Goal: Task Accomplishment & Management: Use online tool/utility

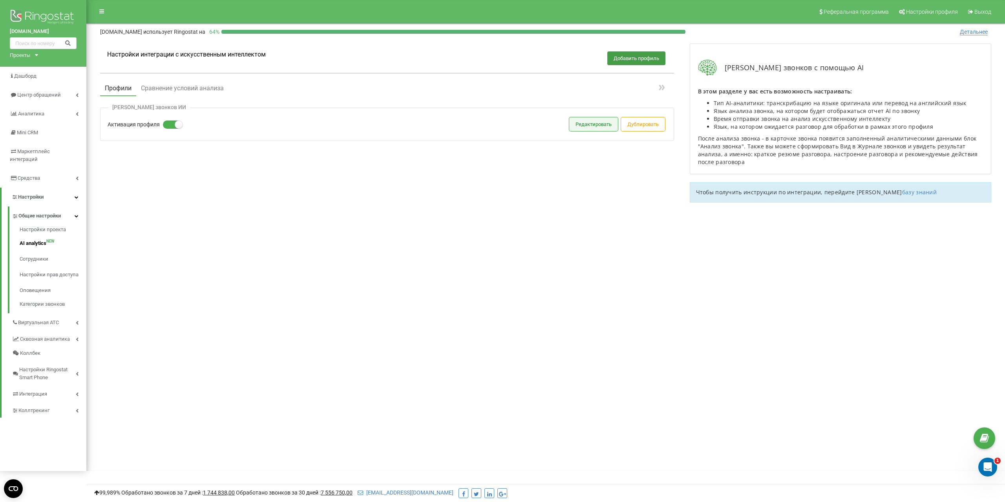
click at [588, 126] on button "Редактировать" at bounding box center [593, 124] width 49 height 14
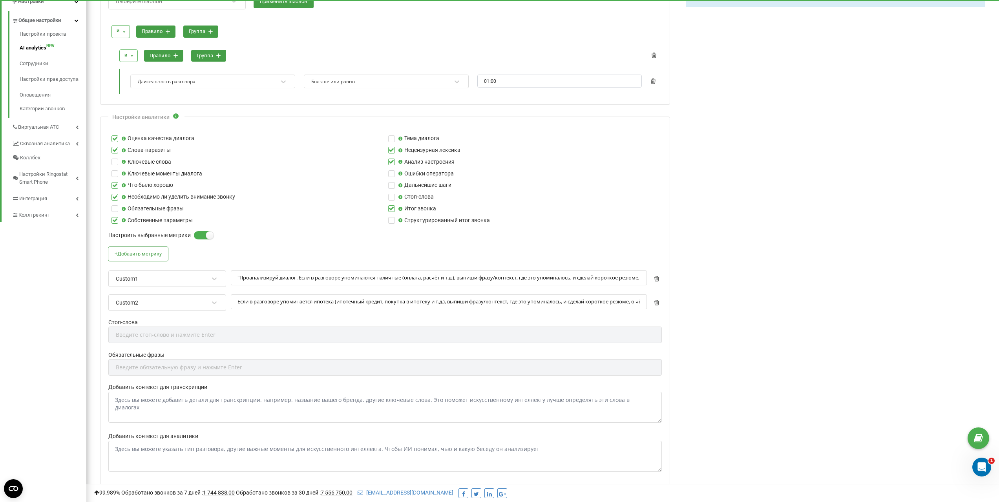
scroll to position [196, 0]
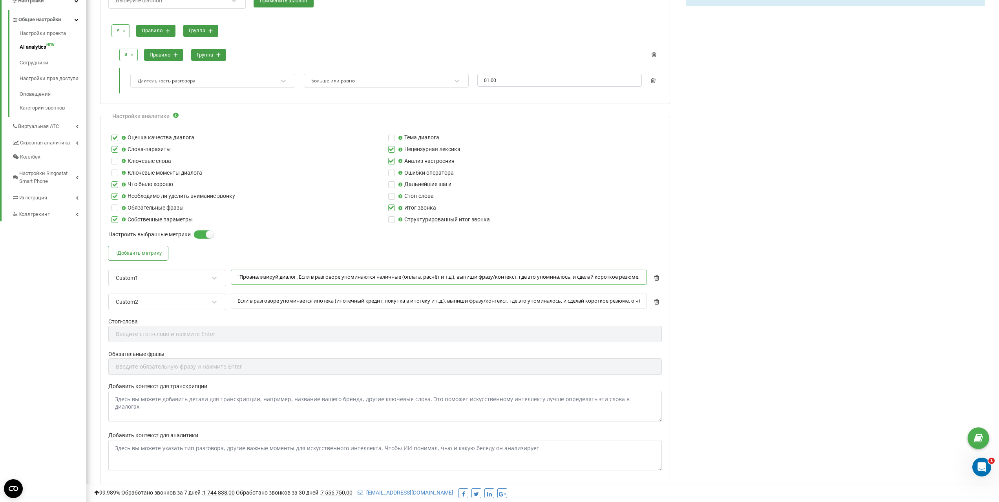
click at [312, 279] on input ""Проанализируй диалог. Если в разговоре упоминаются наличные (оплата, расчёт и …" at bounding box center [439, 277] width 416 height 15
click at [249, 301] on input "Если в разговоре упоминается ипотека (ипотечный кредит, покупка в ипотеку и т.д…" at bounding box center [439, 301] width 416 height 15
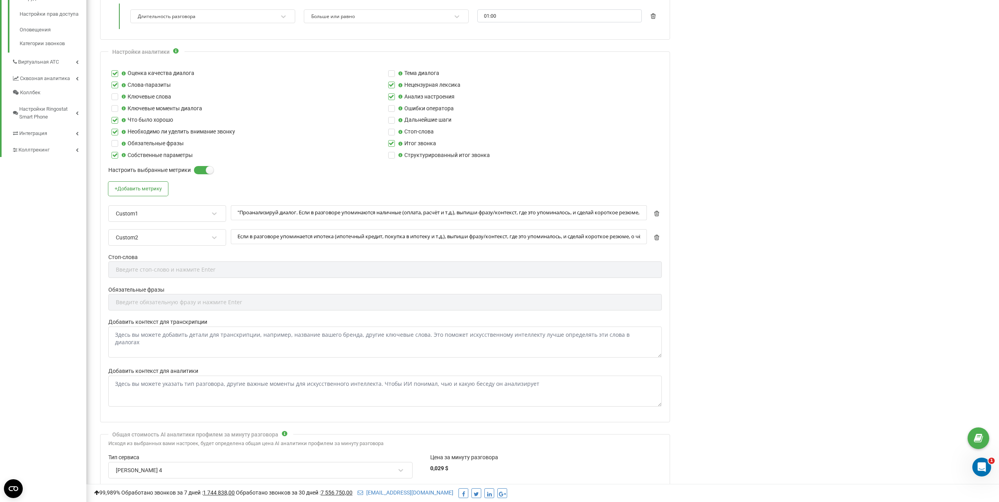
scroll to position [275, 0]
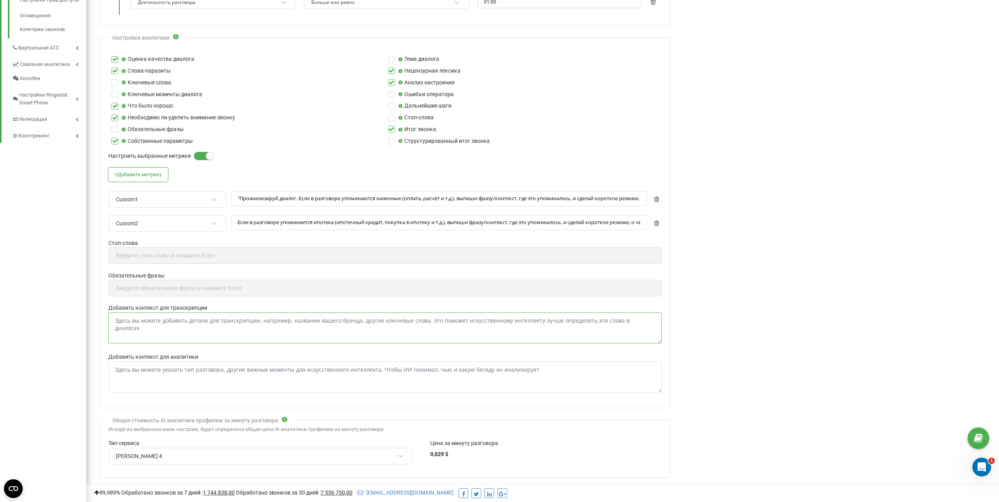
click at [305, 321] on textarea "Добавить контекст для транскрипции" at bounding box center [384, 327] width 553 height 31
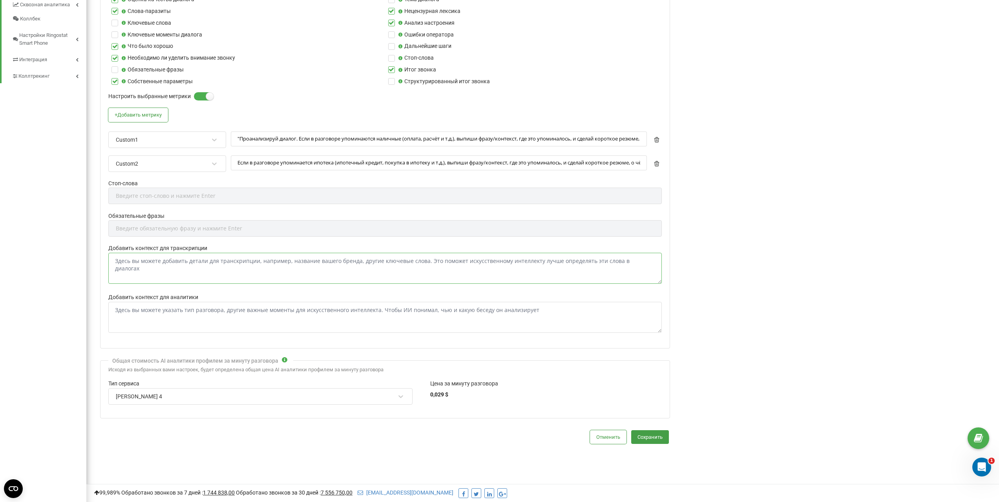
scroll to position [345, 0]
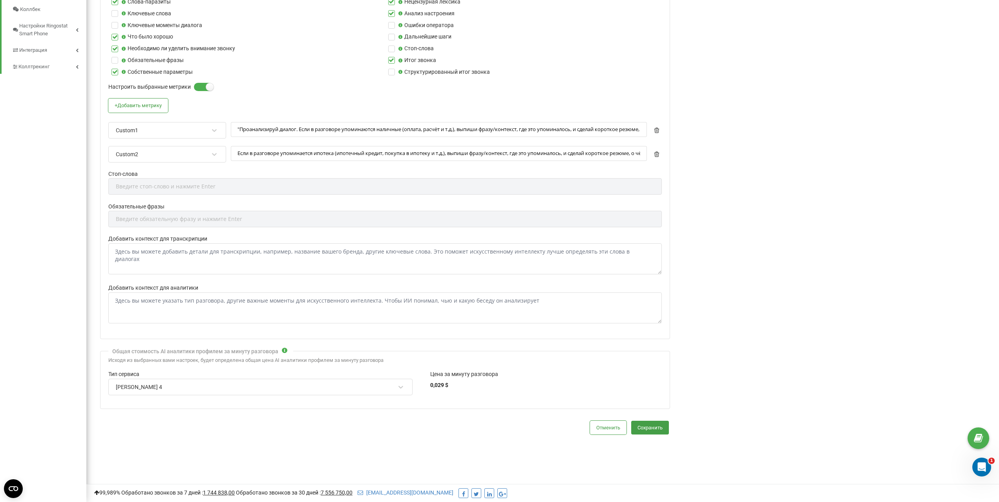
click at [813, 296] on div "Анализ звонков с помощью AI В этом разделе у вас есть возможность настраивать: …" at bounding box center [835, 97] width 315 height 810
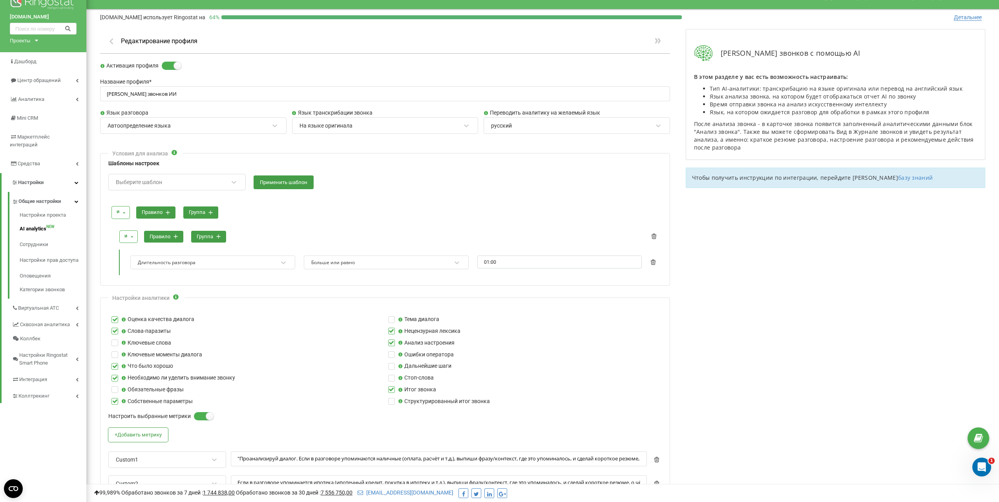
scroll to position [0, 0]
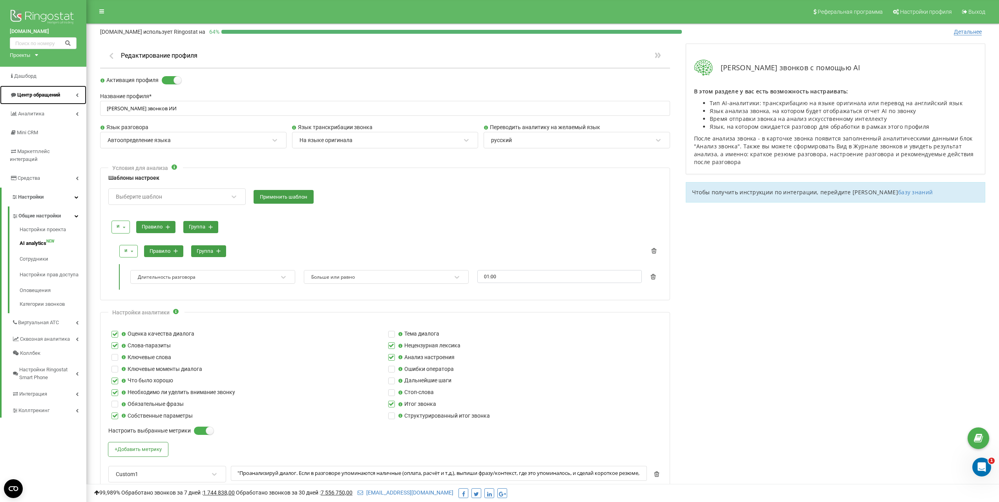
click at [44, 95] on span "Центр обращений" at bounding box center [38, 95] width 43 height 6
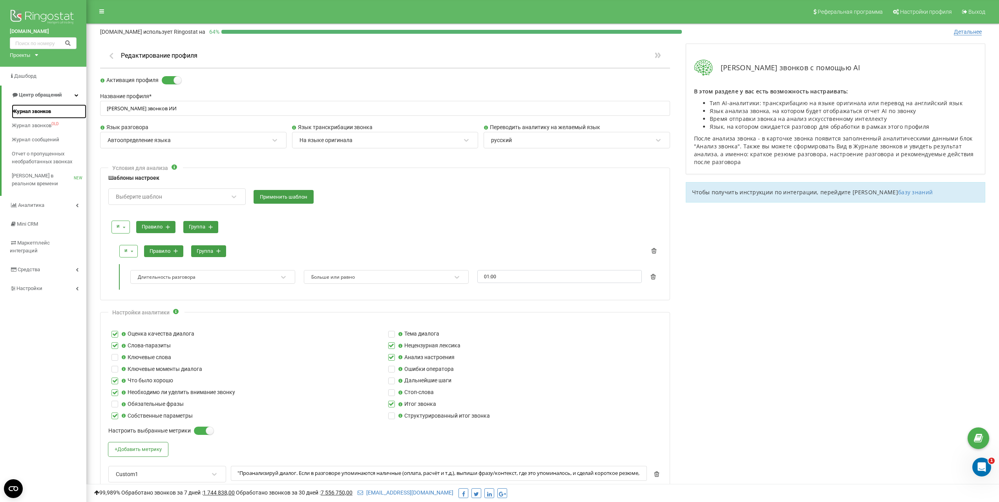
click at [35, 112] on span "Журнал звонков" at bounding box center [31, 112] width 39 height 8
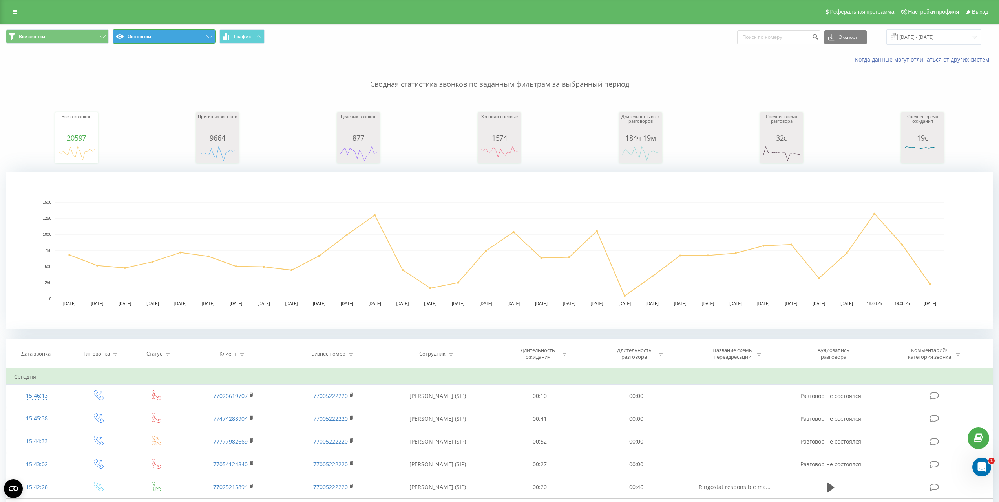
click at [170, 37] on button "Основной" at bounding box center [164, 36] width 103 height 14
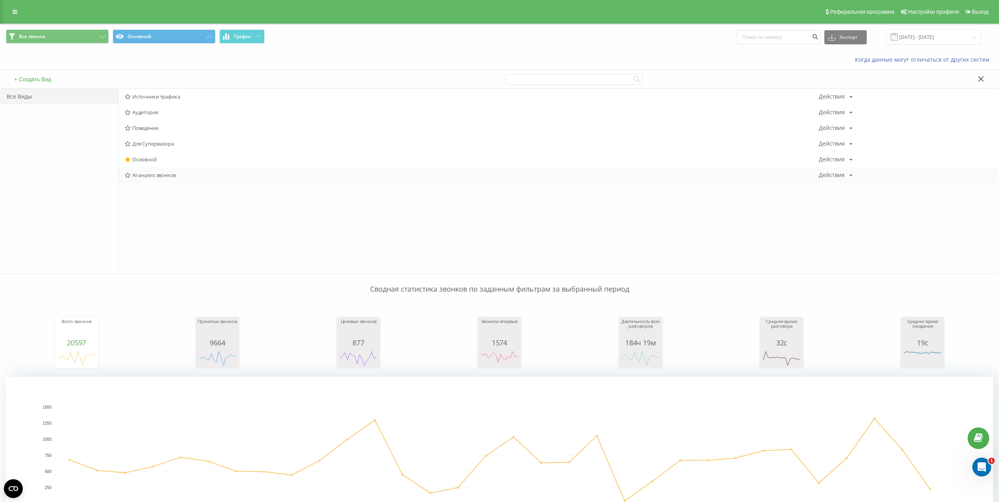
click at [160, 173] on span "AI-анализ звонков" at bounding box center [472, 174] width 694 height 5
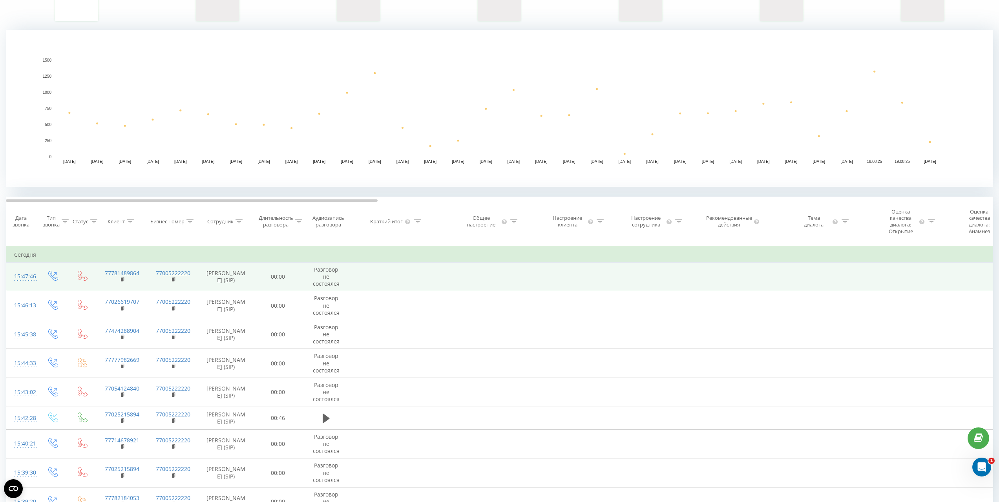
scroll to position [95, 0]
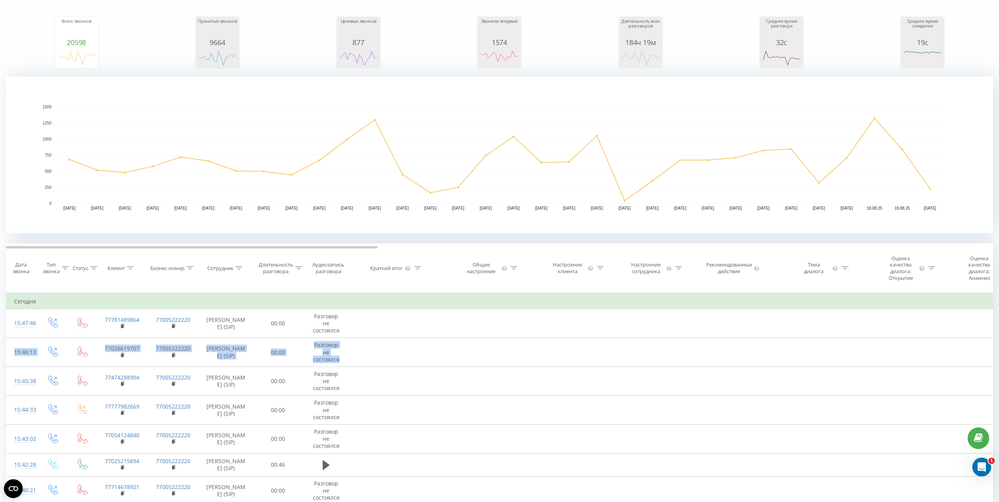
drag, startPoint x: 856, startPoint y: 325, endPoint x: 1035, endPoint y: 343, distance: 179.9
click at [999, 343] on html "grandvictoria.kz Проекты altynshar.kz altynshar2.kz grandvictoria.kz dreamtown.…" at bounding box center [499, 156] width 999 height 502
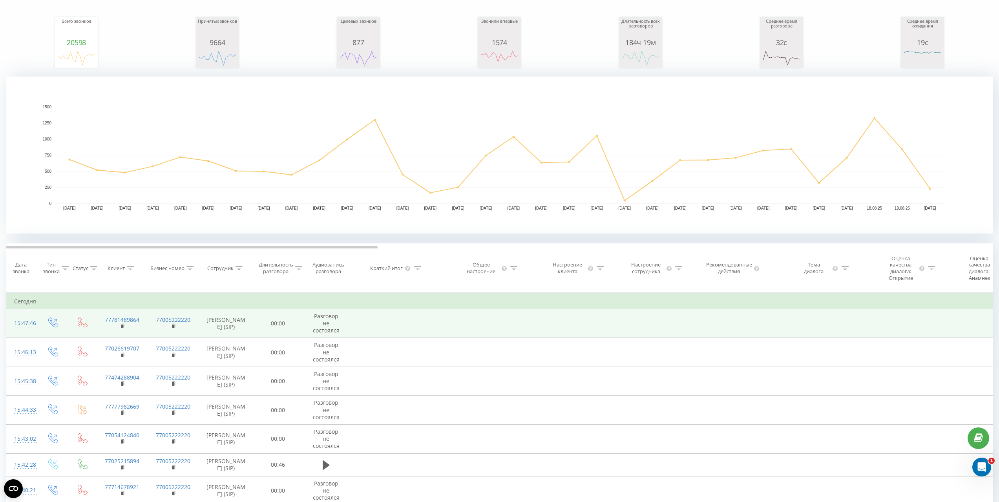
click at [565, 336] on td at bounding box center [577, 323] width 78 height 29
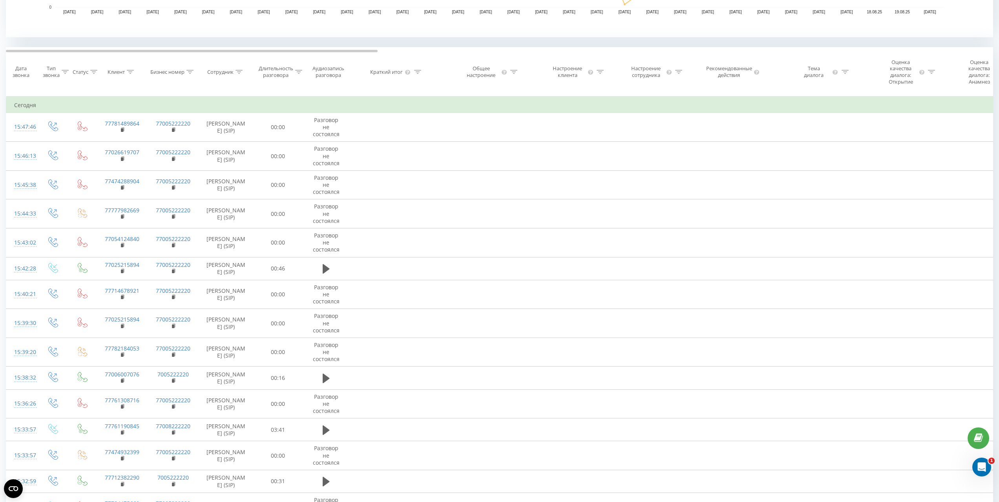
scroll to position [135, 0]
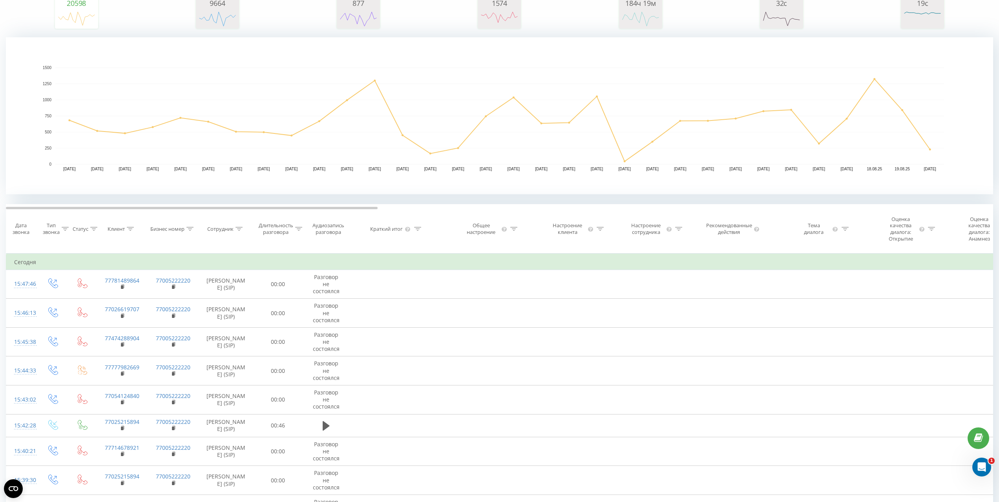
click at [931, 229] on icon at bounding box center [931, 229] width 7 height 4
click at [849, 229] on div "Тема диалога" at bounding box center [821, 228] width 94 height 13
click at [822, 291] on input "text" at bounding box center [820, 295] width 69 height 14
click at [863, 177] on rect "A chart." at bounding box center [499, 115] width 987 height 157
click at [756, 191] on rect "A chart." at bounding box center [499, 115] width 987 height 157
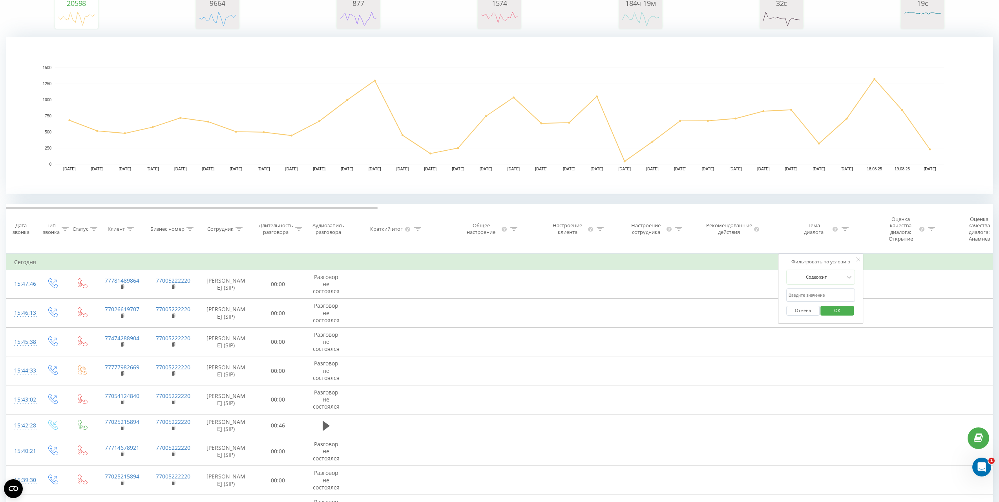
click at [857, 259] on icon at bounding box center [858, 259] width 4 height 4
click at [420, 229] on icon at bounding box center [417, 229] width 7 height 4
click at [410, 296] on input "text" at bounding box center [396, 295] width 69 height 14
click at [484, 189] on rect "A chart." at bounding box center [499, 115] width 987 height 157
click at [434, 264] on div "Фильтровать по условию Содержит Отмена OK" at bounding box center [397, 289] width 86 height 71
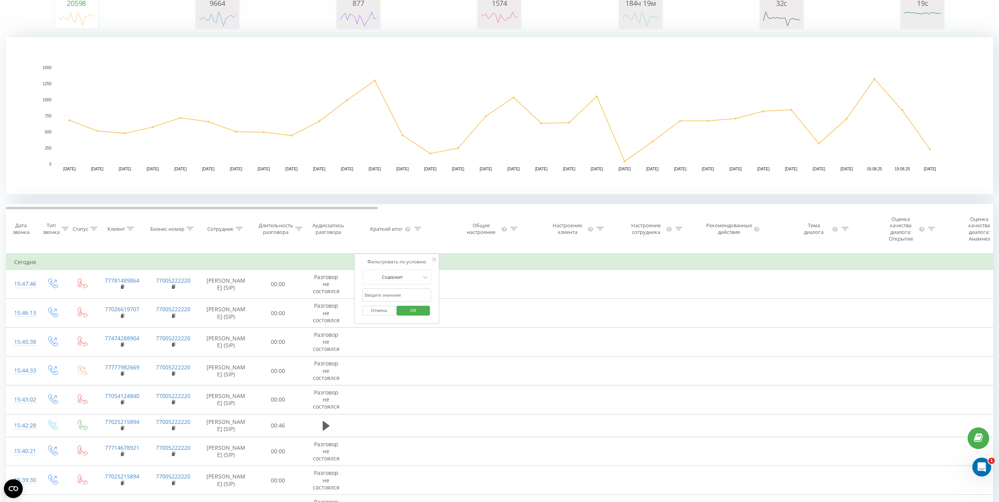
click at [435, 261] on icon at bounding box center [434, 259] width 4 height 4
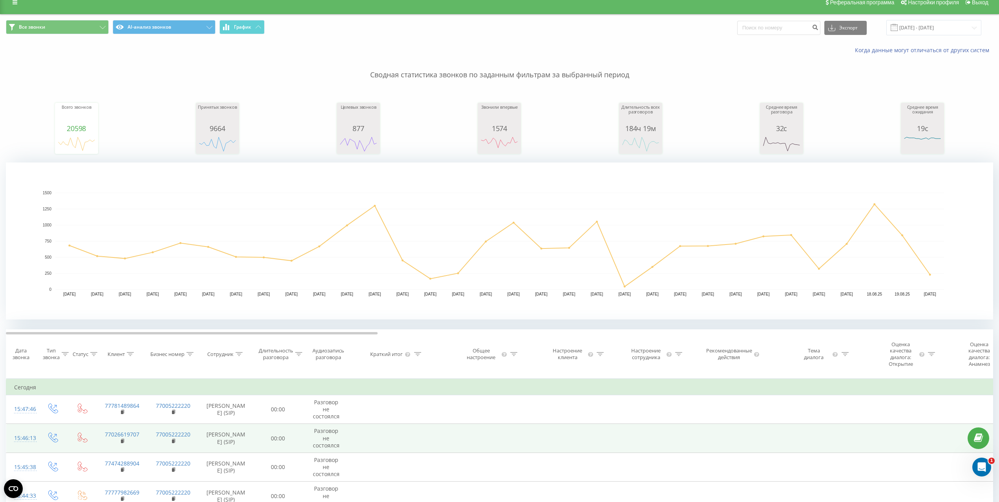
scroll to position [0, 0]
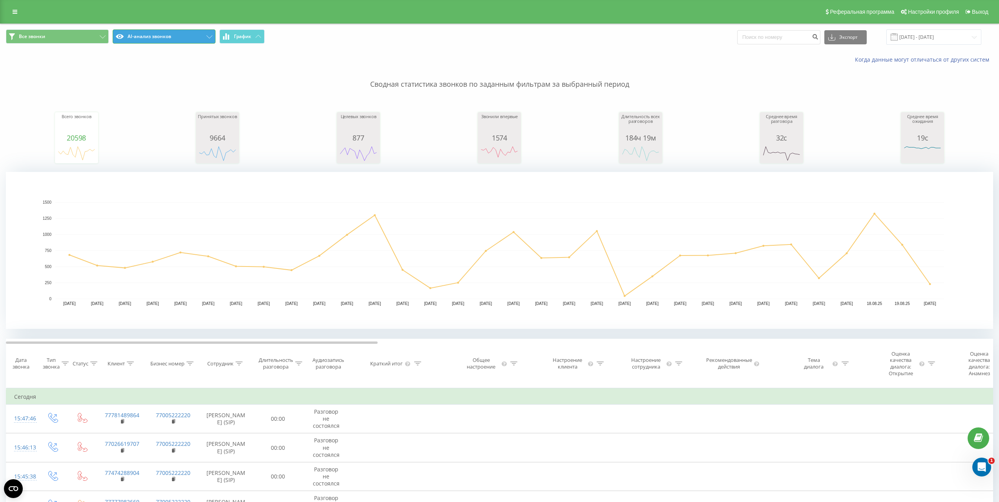
click at [174, 42] on button "AI-анализ звонков" at bounding box center [164, 36] width 103 height 14
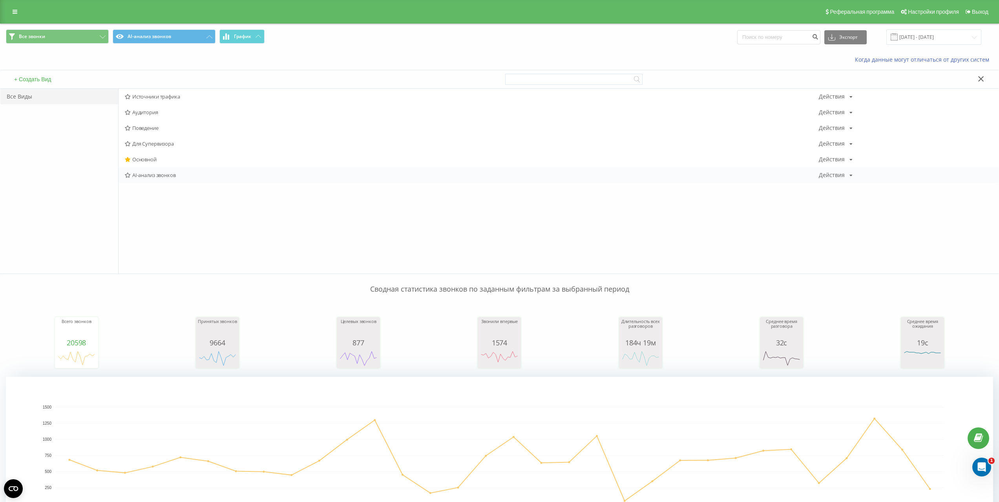
click at [128, 175] on icon at bounding box center [128, 175] width 6 height 5
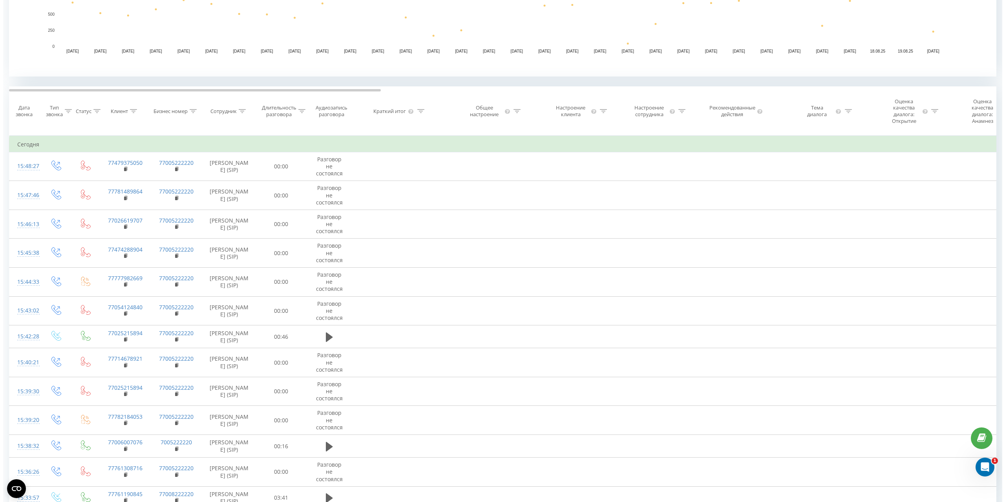
scroll to position [135, 0]
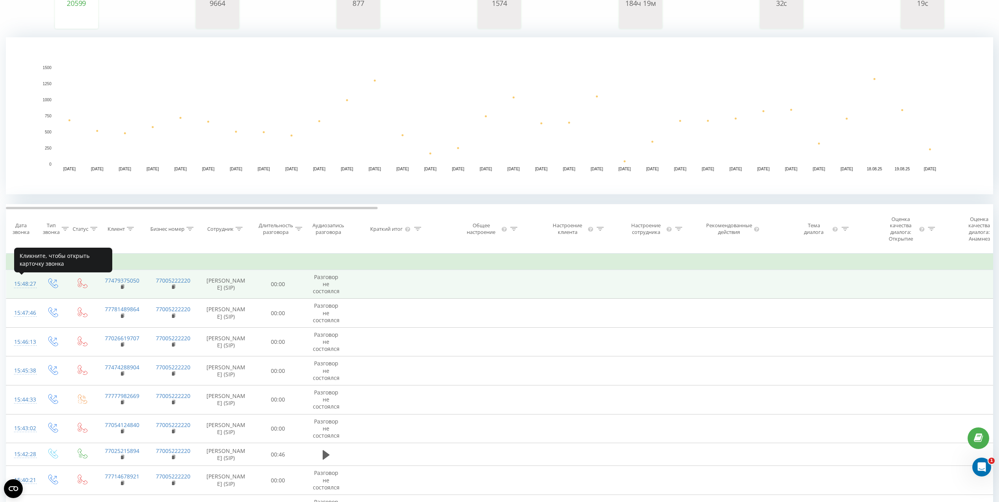
click at [30, 284] on div "15:48:27" at bounding box center [22, 283] width 16 height 15
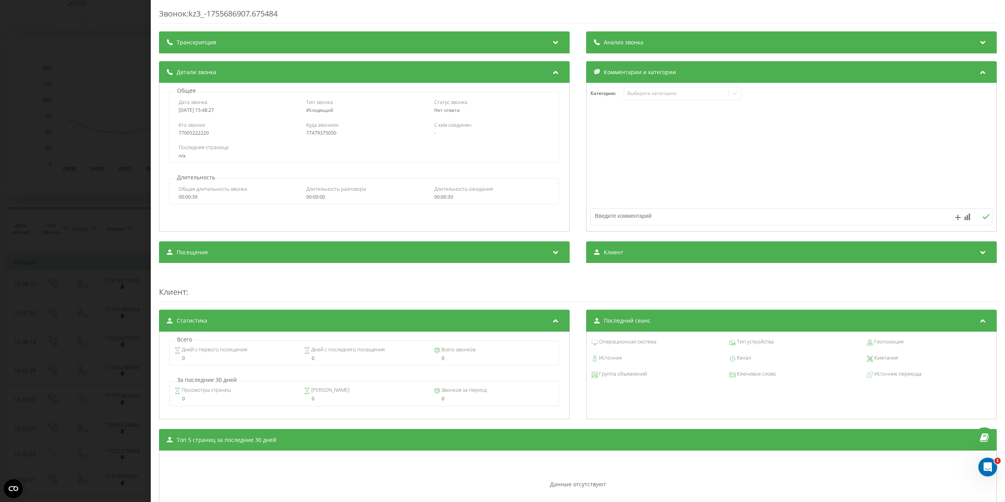
click at [551, 43] on icon at bounding box center [555, 41] width 9 height 8
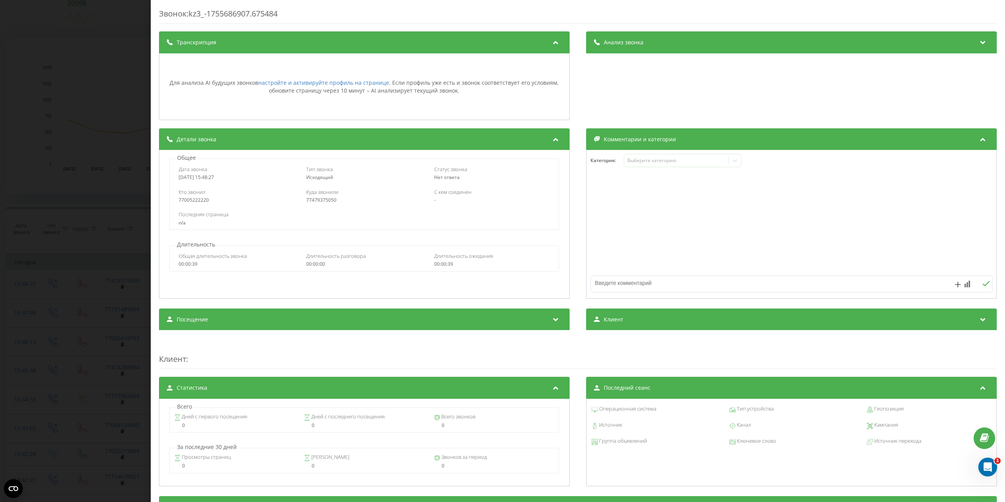
click at [551, 43] on icon at bounding box center [555, 41] width 9 height 8
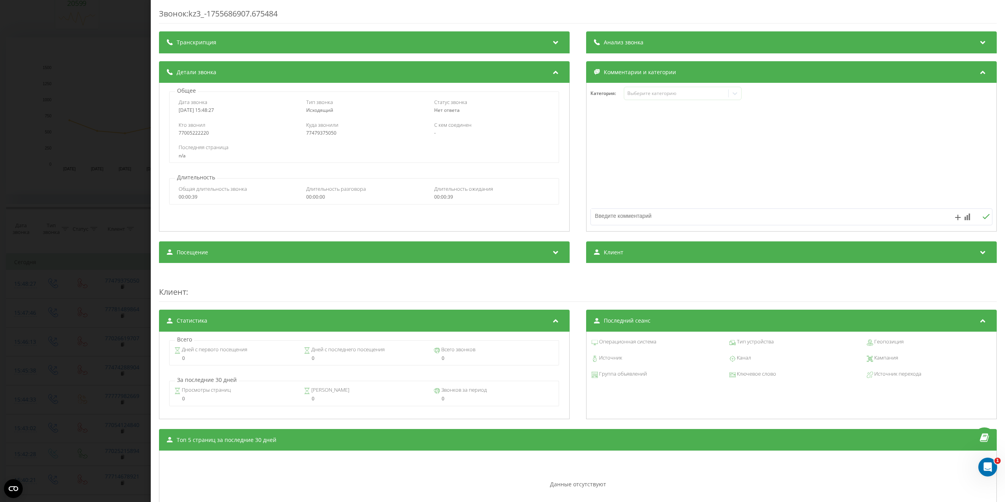
click at [935, 48] on div "Анализ звонка" at bounding box center [791, 42] width 411 height 22
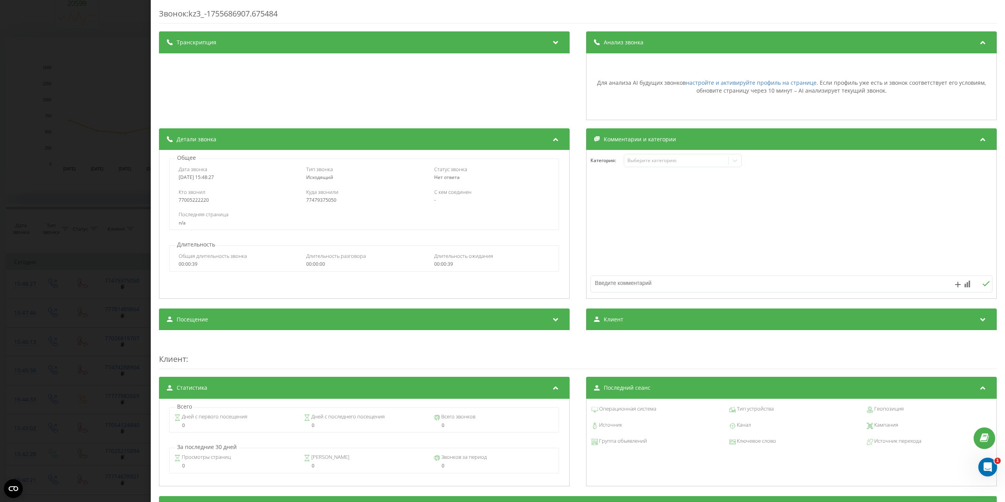
click at [934, 47] on div "Анализ звонка" at bounding box center [791, 42] width 411 height 22
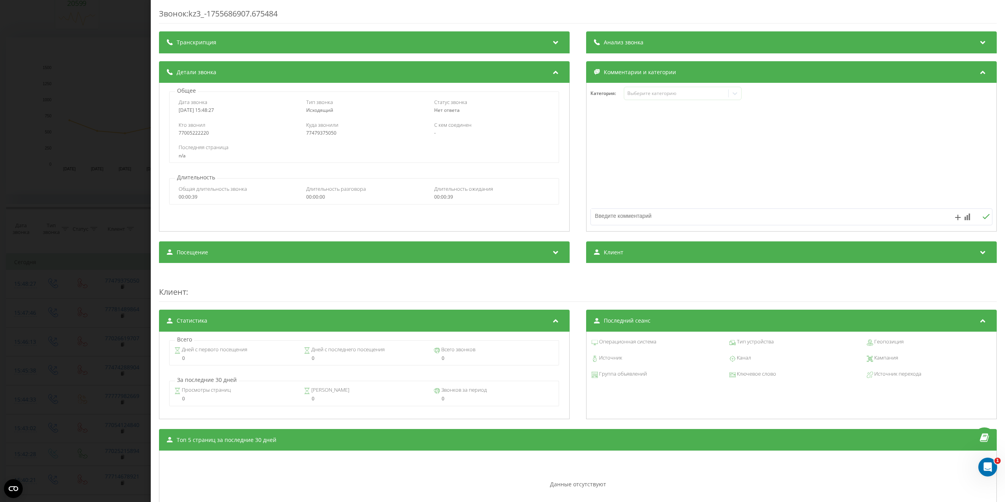
click at [906, 74] on div "Комментарии и категории" at bounding box center [791, 72] width 411 height 22
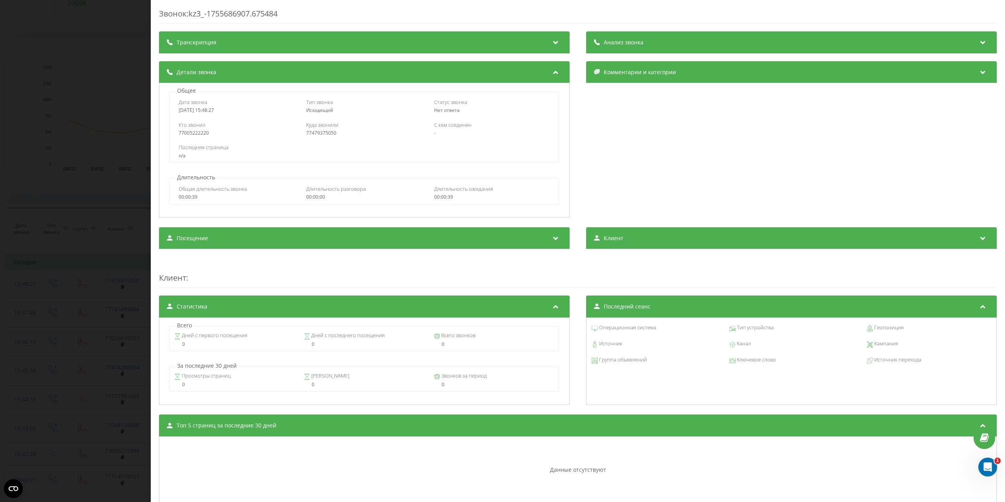
click at [906, 74] on div "Комментарии и категории" at bounding box center [791, 72] width 411 height 22
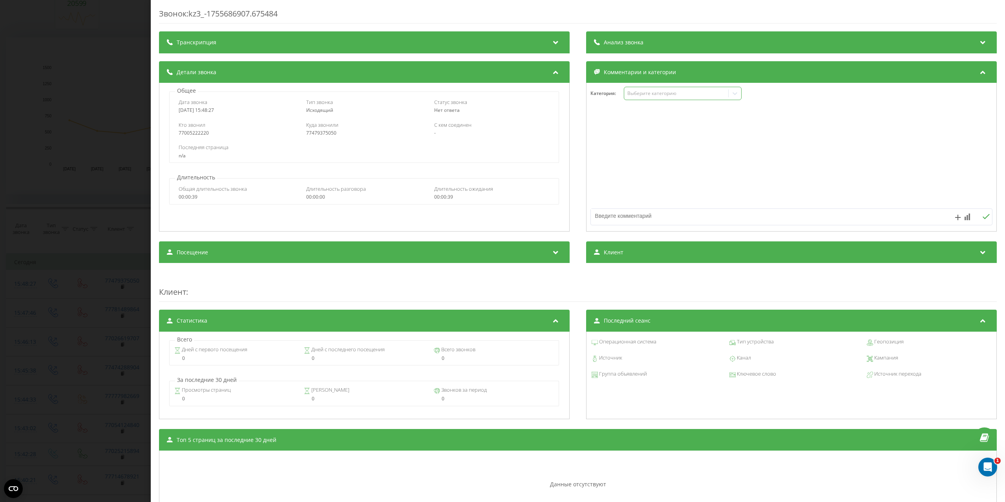
click at [723, 94] on div "Выберите категорию" at bounding box center [676, 93] width 104 height 7
click at [814, 153] on div at bounding box center [791, 157] width 410 height 94
click at [682, 94] on div "Выберите категорию" at bounding box center [676, 93] width 98 height 6
click at [807, 127] on div at bounding box center [791, 157] width 410 height 94
click at [654, 246] on div "Клиент" at bounding box center [791, 252] width 411 height 22
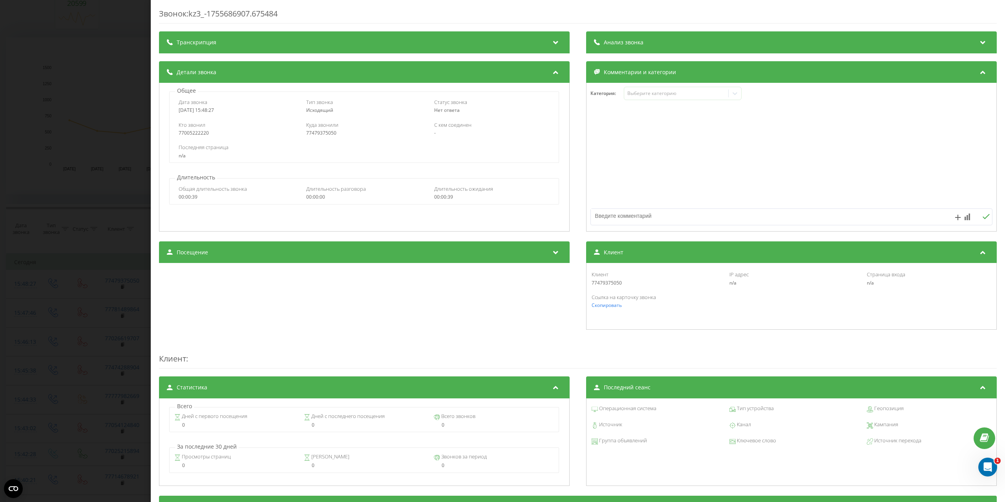
click at [654, 246] on div "Клиент" at bounding box center [791, 252] width 411 height 22
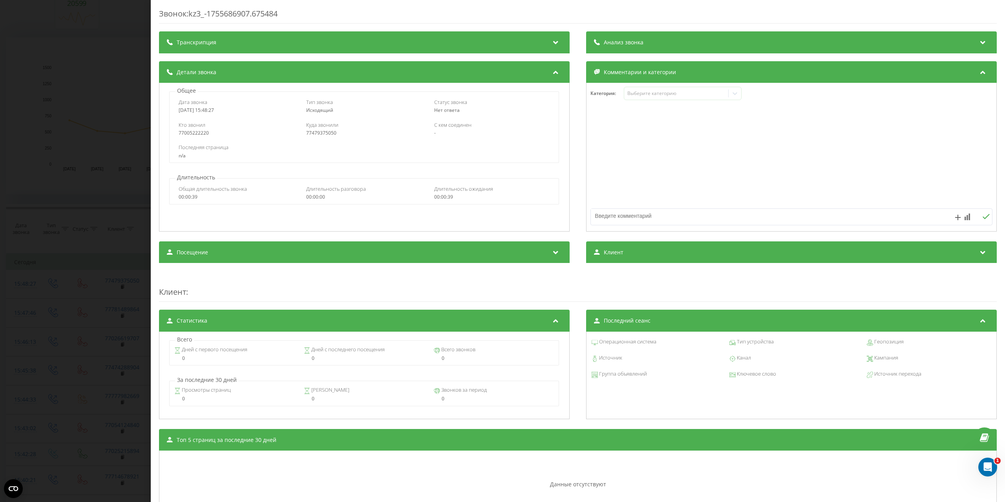
click at [496, 248] on div "Посещение" at bounding box center [364, 252] width 411 height 22
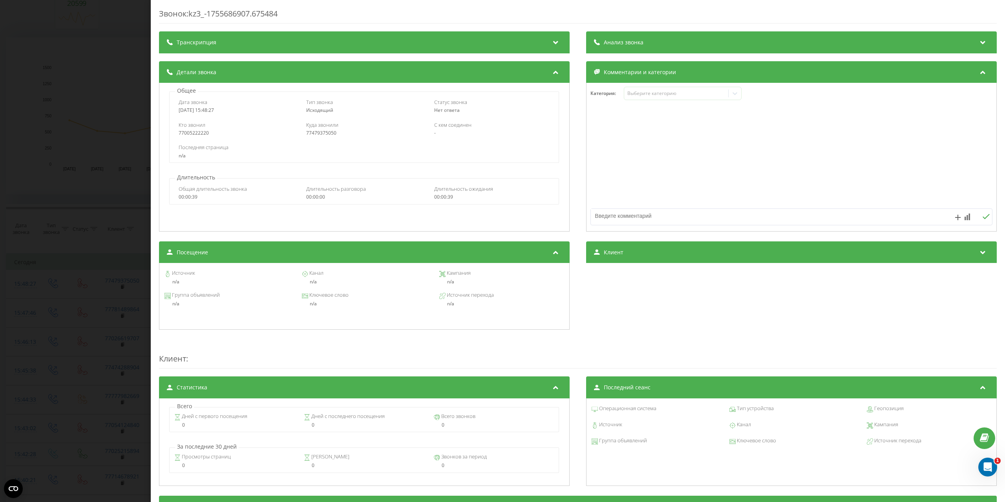
click at [496, 248] on div "Посещение" at bounding box center [364, 252] width 411 height 22
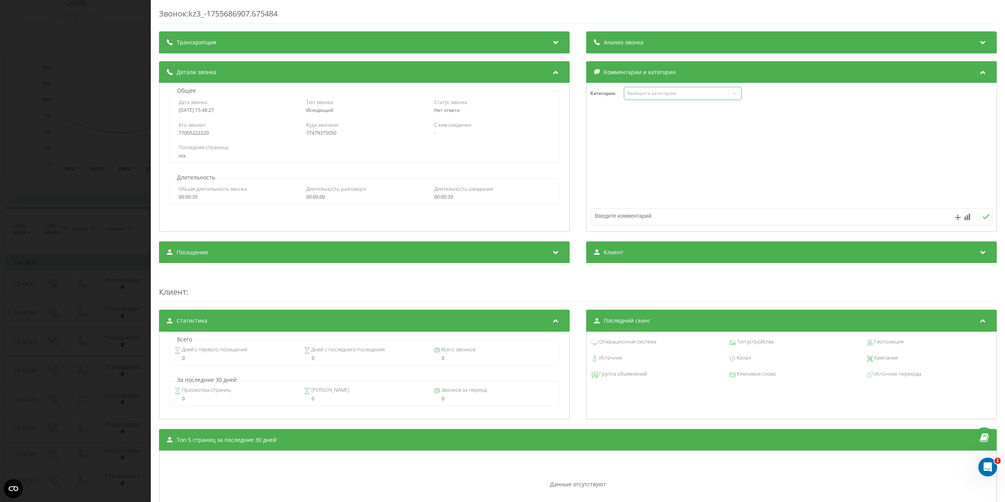
click at [731, 94] on icon at bounding box center [735, 93] width 8 height 8
click at [108, 263] on div "Звонок : kz3_-1755686907.675484 Транскрипция Для анализа AI будущих звонков нас…" at bounding box center [502, 251] width 1005 height 502
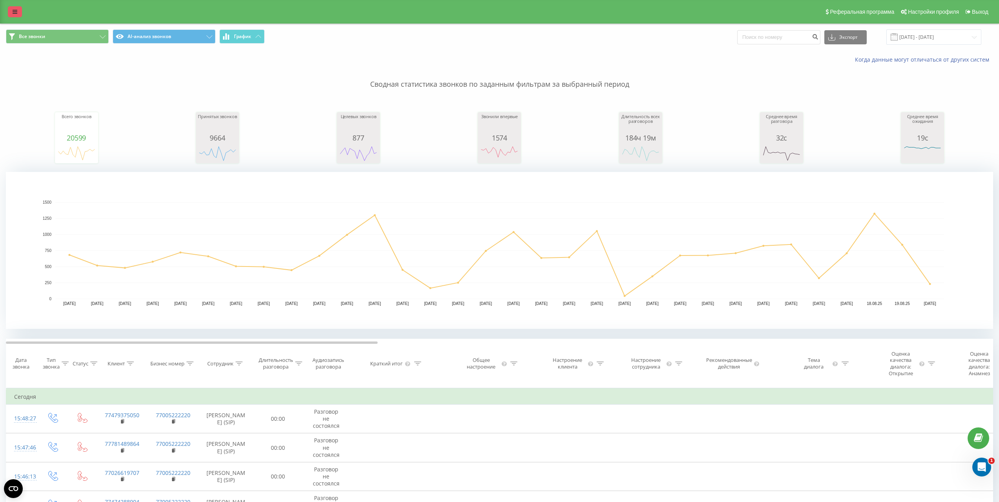
click at [15, 13] on icon at bounding box center [15, 11] width 5 height 5
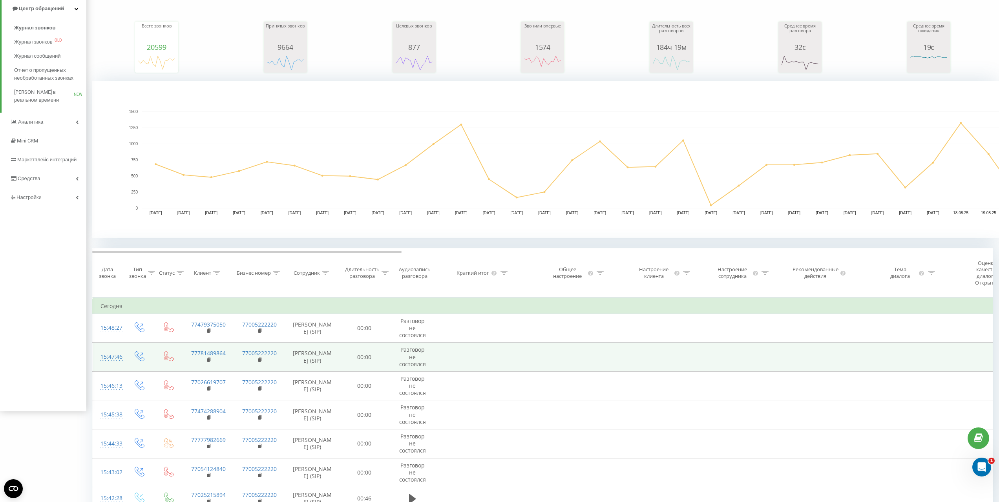
scroll to position [78, 0]
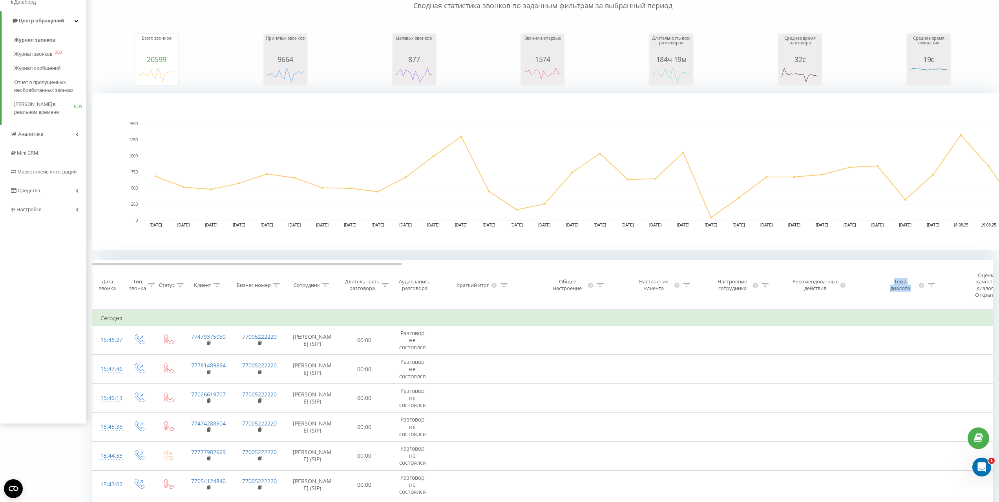
drag, startPoint x: 950, startPoint y: 292, endPoint x: 857, endPoint y: 292, distance: 92.6
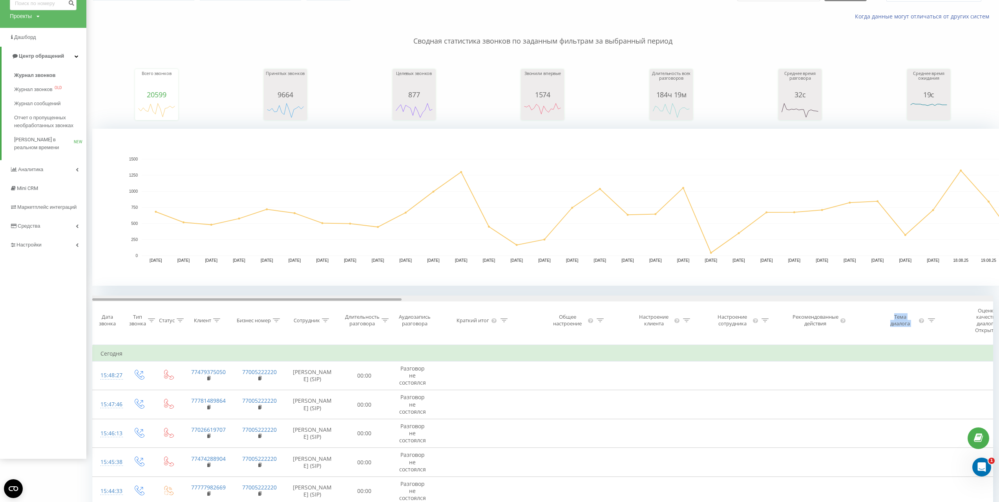
scroll to position [0, 0]
